Goal: Task Accomplishment & Management: Complete application form

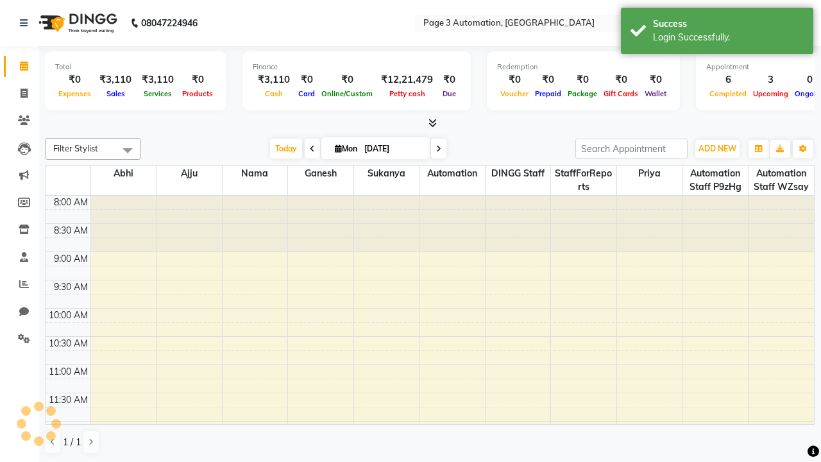
select select "en"
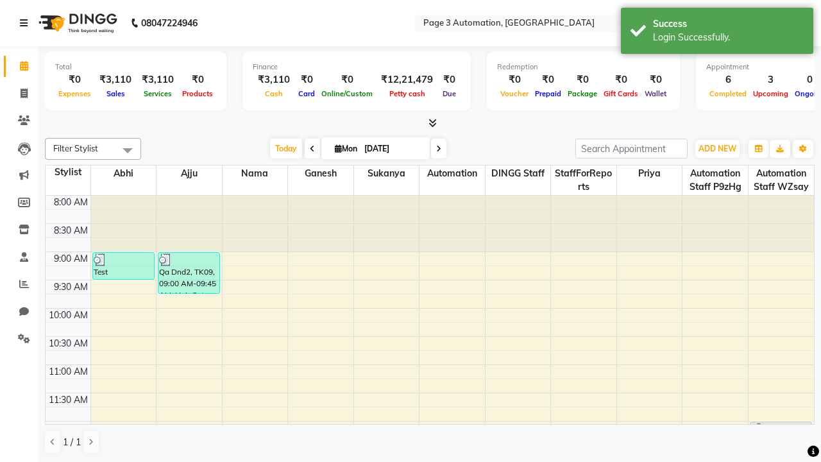
click at [26, 23] on icon at bounding box center [24, 23] width 8 height 9
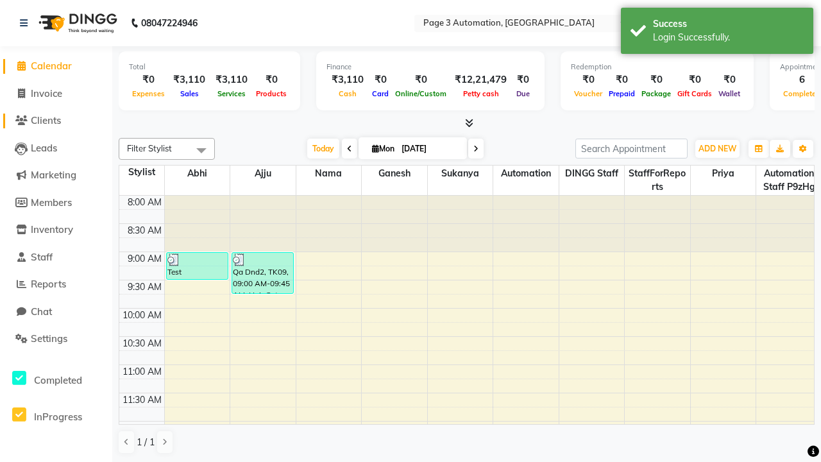
click at [56, 121] on span "Clients" at bounding box center [46, 120] width 30 height 12
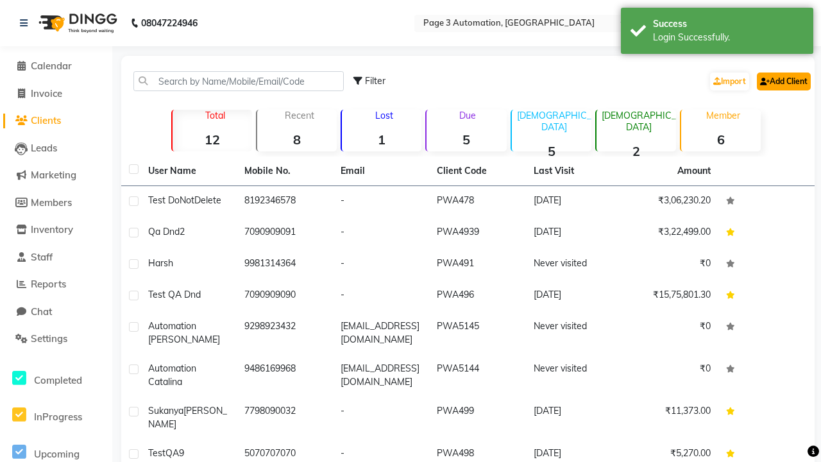
click at [782, 81] on link "Add Client" at bounding box center [784, 81] width 54 height 18
select select "22"
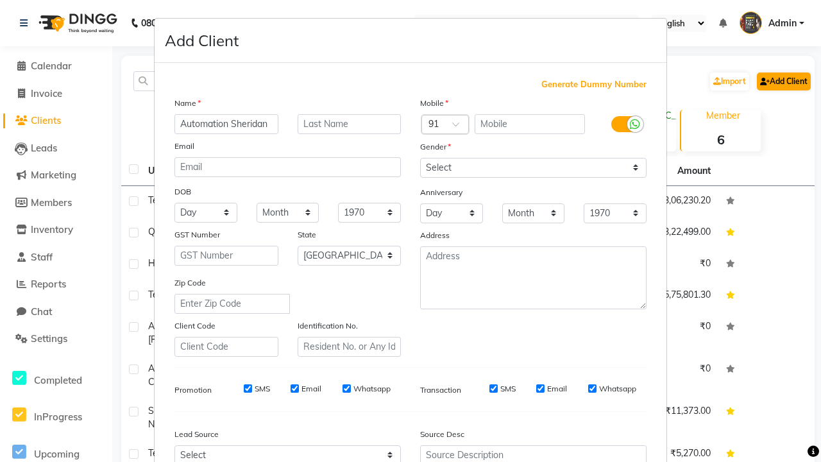
type input "Automation Sheridan"
type input "9772838161"
type input "[EMAIL_ADDRESS][DOMAIN_NAME]"
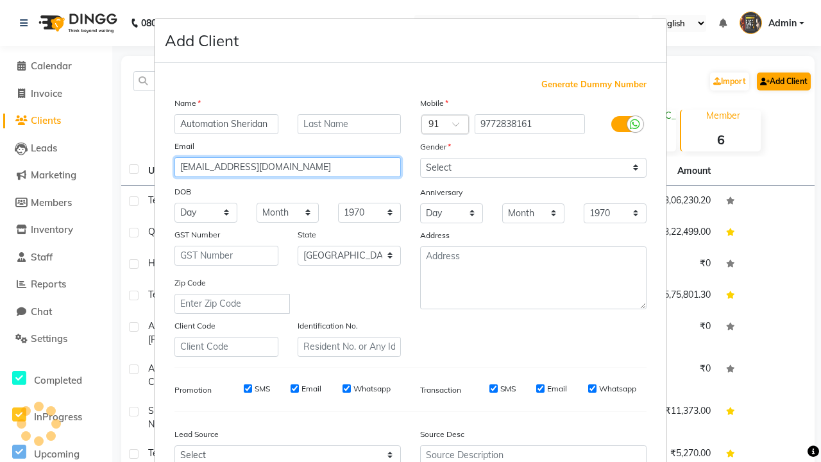
select select "male"
type input "[EMAIL_ADDRESS][DOMAIN_NAME]"
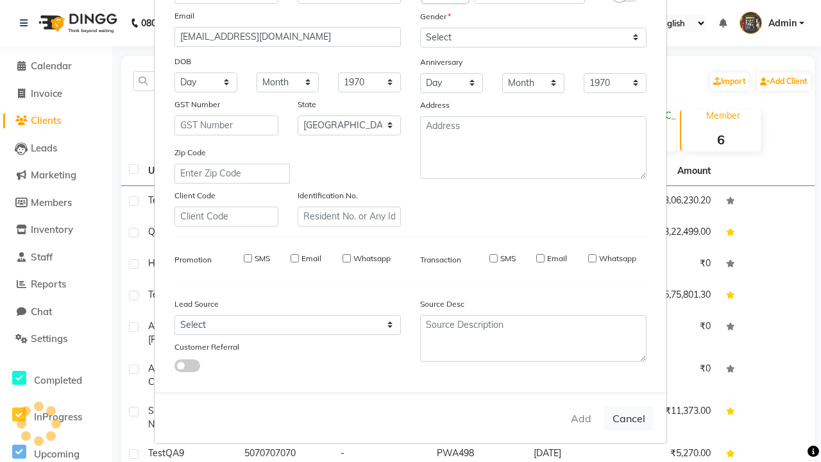
select select
select select "null"
select select
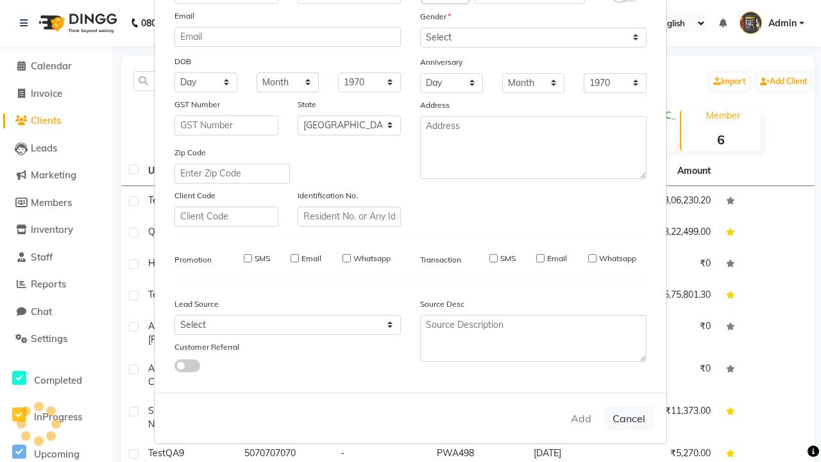
select select
checkbox input "false"
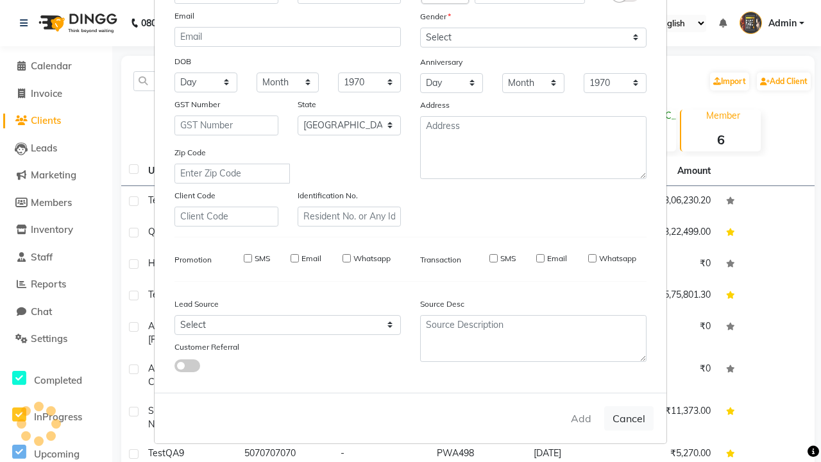
checkbox input "false"
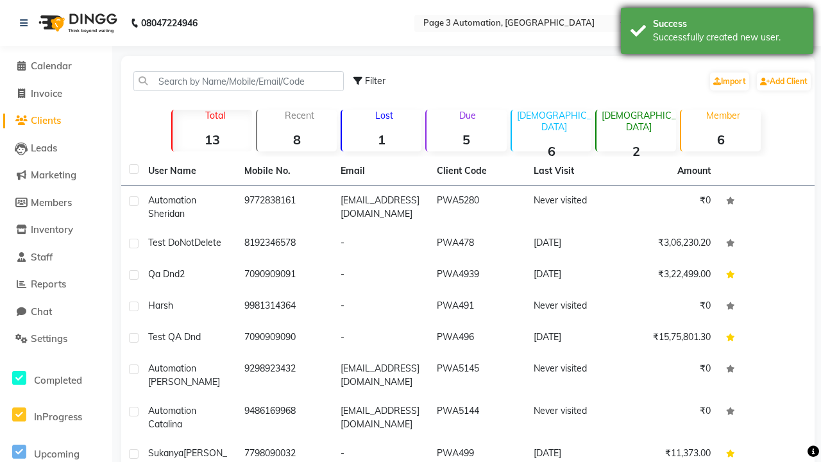
click at [717, 33] on div "Successfully created new user." at bounding box center [728, 37] width 151 height 13
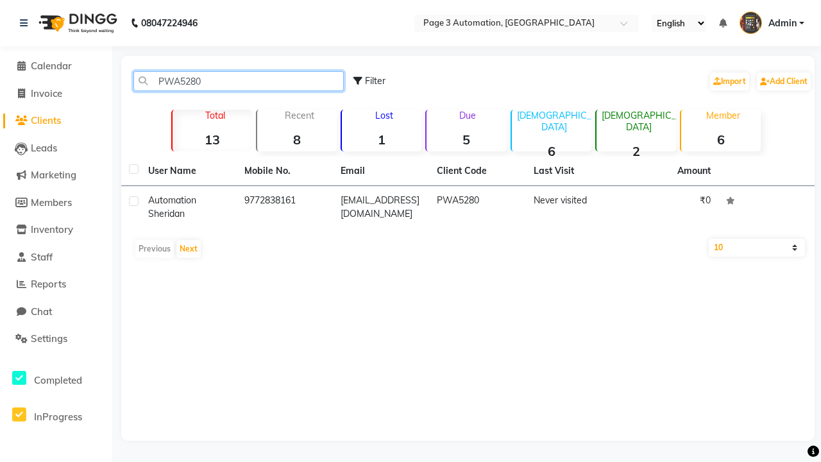
type input "PWA5280"
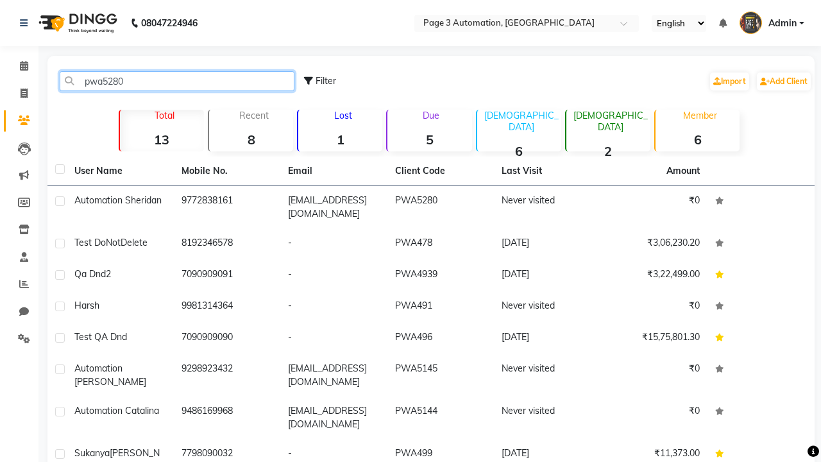
type input "pwa5280"
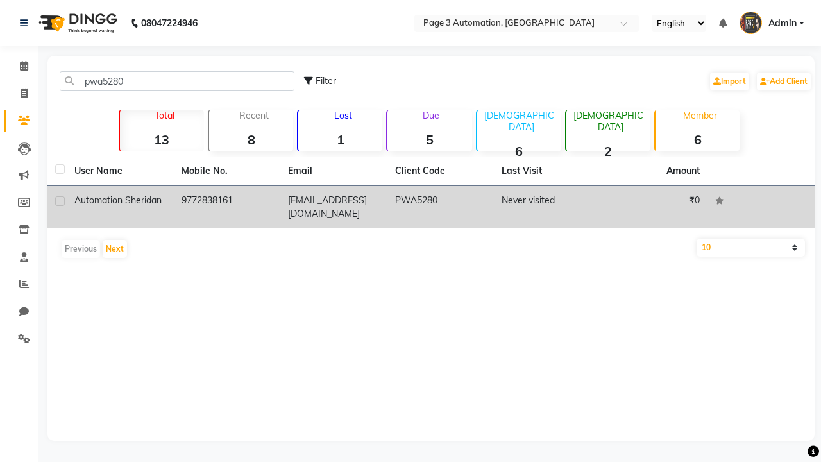
click at [60, 201] on label at bounding box center [60, 201] width 10 height 10
click at [60, 201] on input "checkbox" at bounding box center [59, 202] width 8 height 8
checkbox input "true"
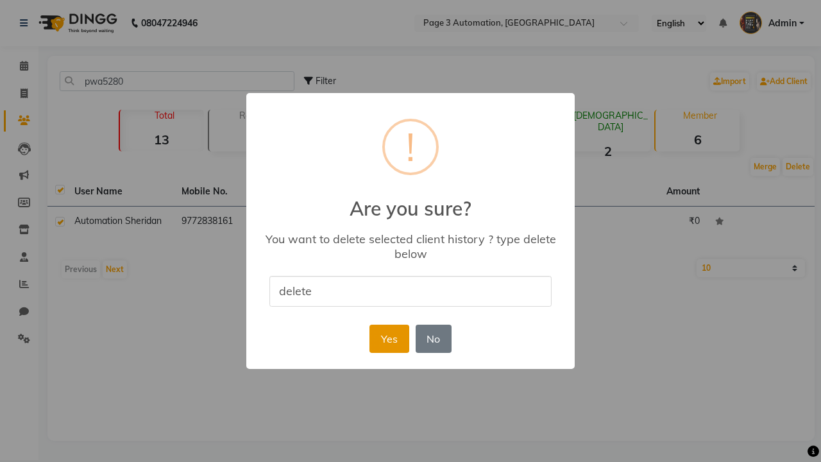
type input "delete"
click at [389, 338] on button "Yes" at bounding box center [388, 339] width 39 height 28
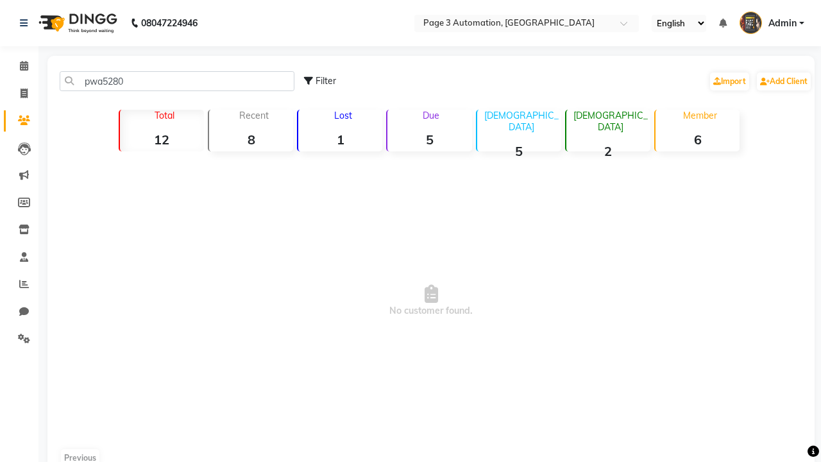
click at [772, 23] on span "Admin" at bounding box center [782, 23] width 28 height 13
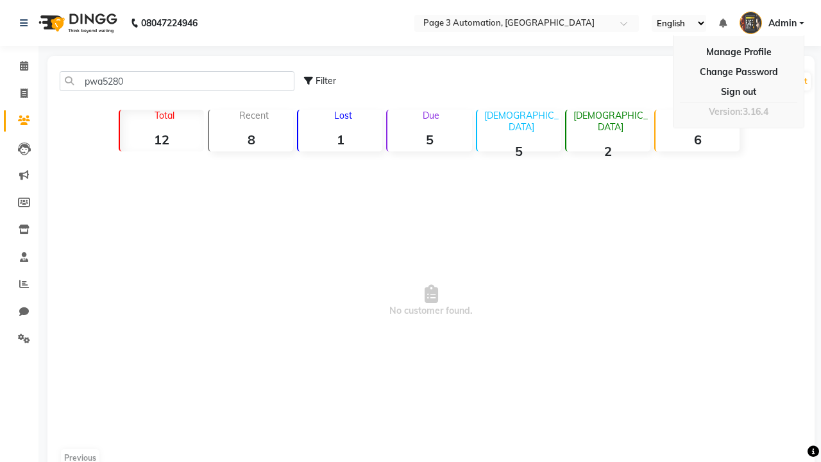
scroll to position [13, 0]
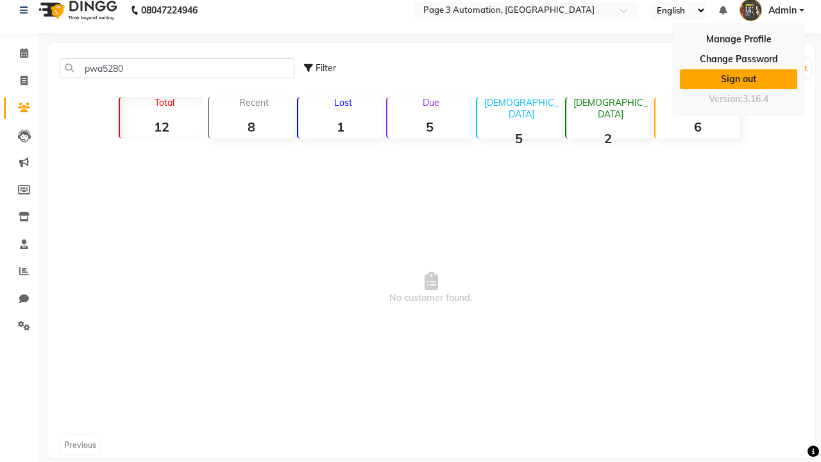
click at [738, 79] on link "Sign out" at bounding box center [738, 79] width 117 height 20
